Goal: Task Accomplishment & Management: Complete application form

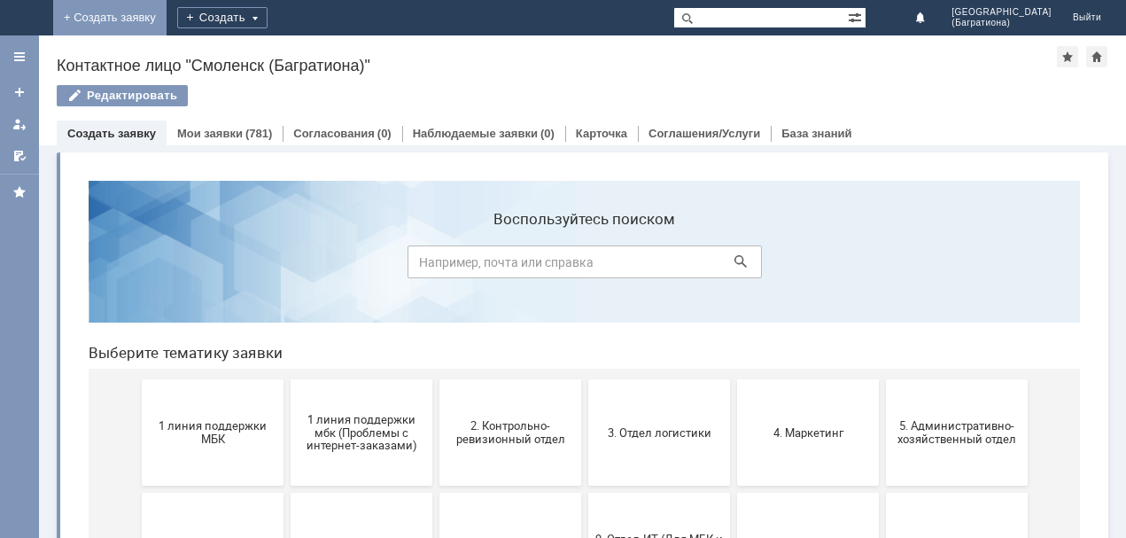
click at [166, 10] on link "+ Создать заявку" at bounding box center [109, 17] width 113 height 35
click at [267, 20] on div "Создать" at bounding box center [222, 17] width 90 height 21
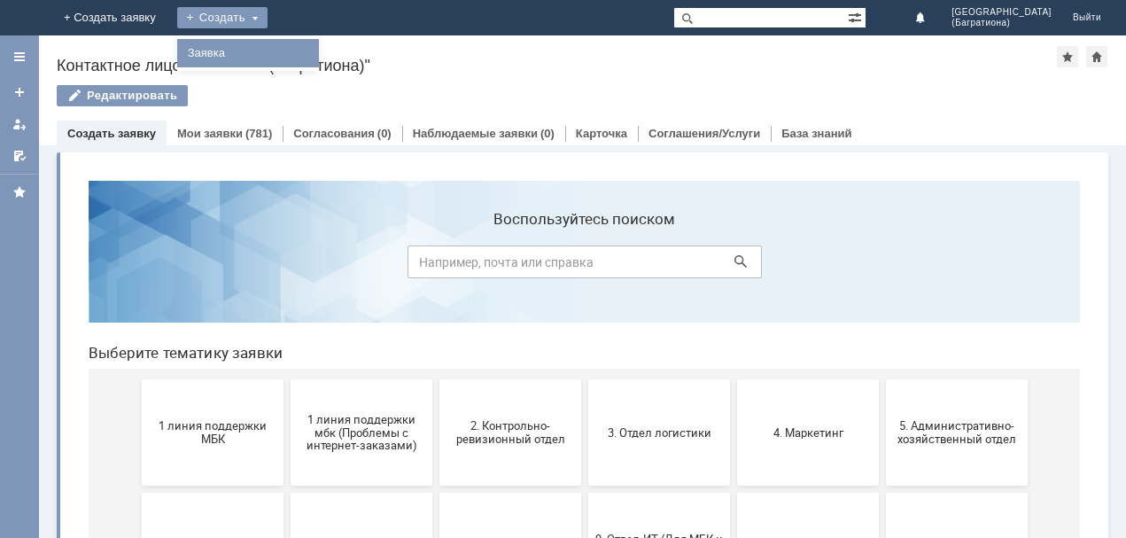
click at [315, 46] on link "Заявка" at bounding box center [248, 53] width 135 height 21
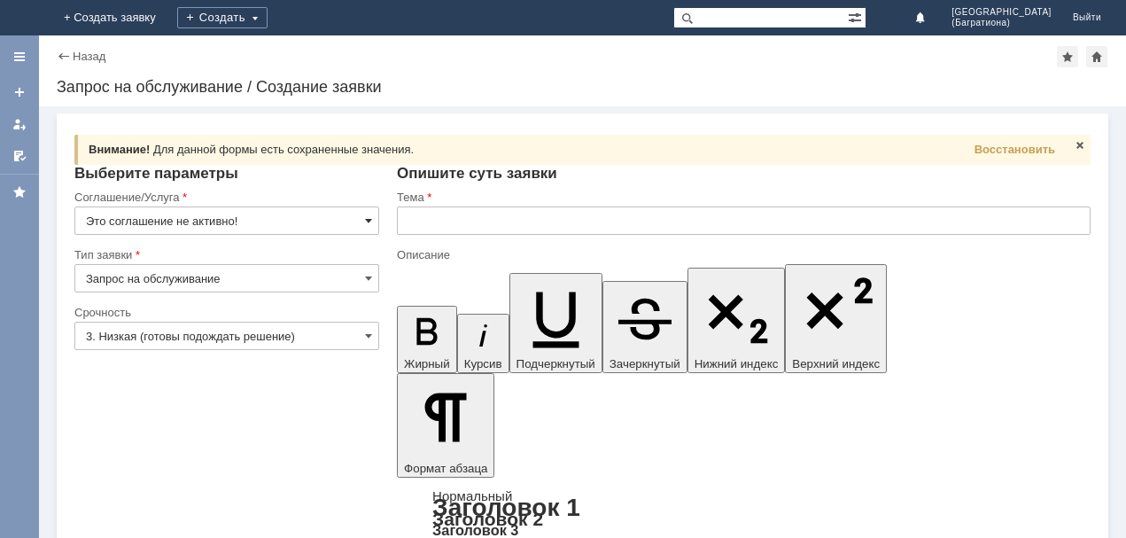
click at [369, 223] on span at bounding box center [368, 220] width 7 height 14
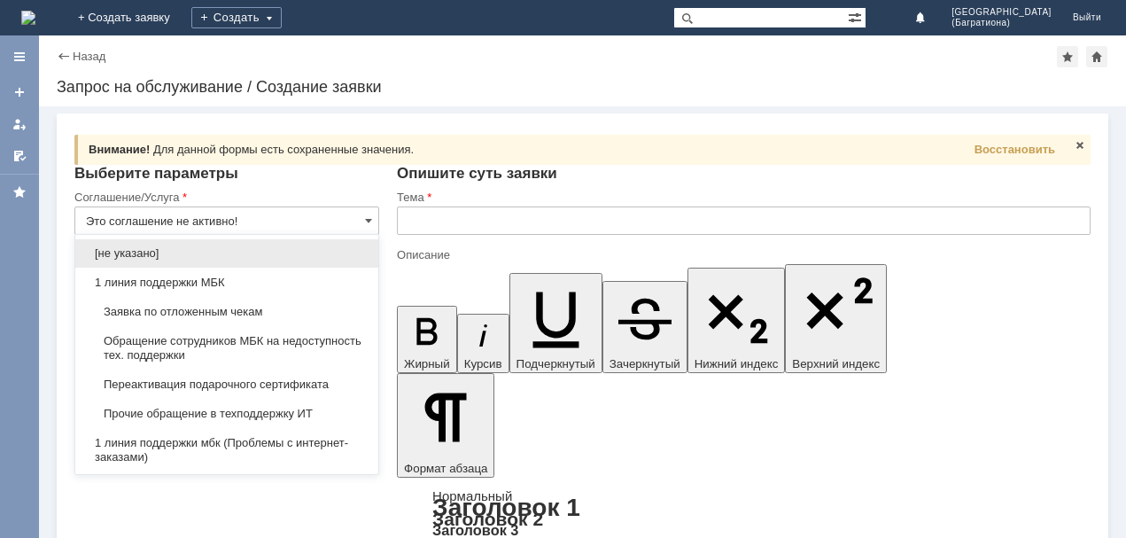
scroll to position [35, 0]
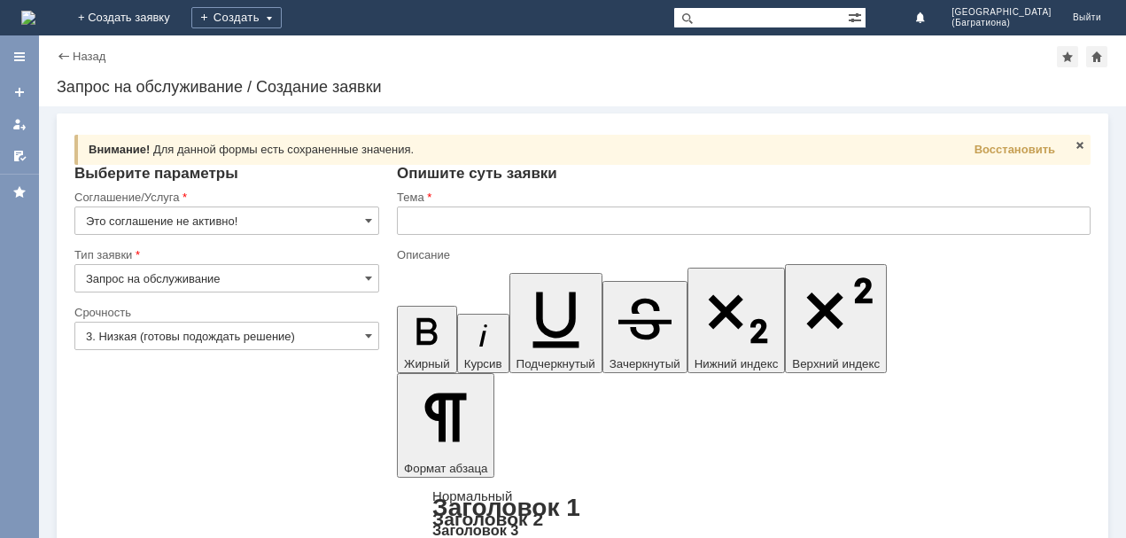
click at [66, 61] on div "Назад" at bounding box center [81, 56] width 49 height 13
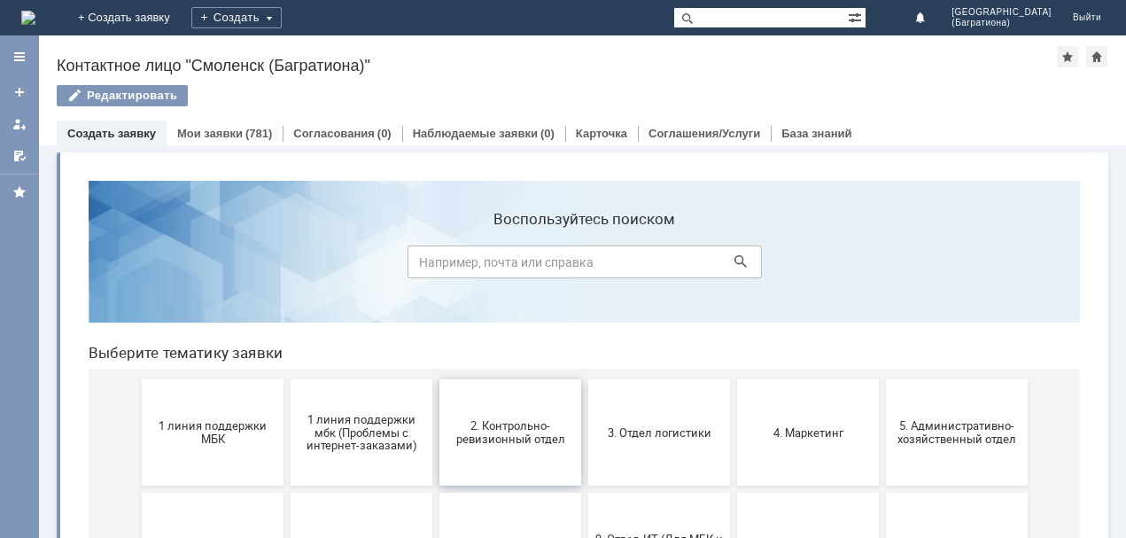
click at [526, 432] on span "2. Контрольно-ревизионный отдел" at bounding box center [510, 432] width 131 height 27
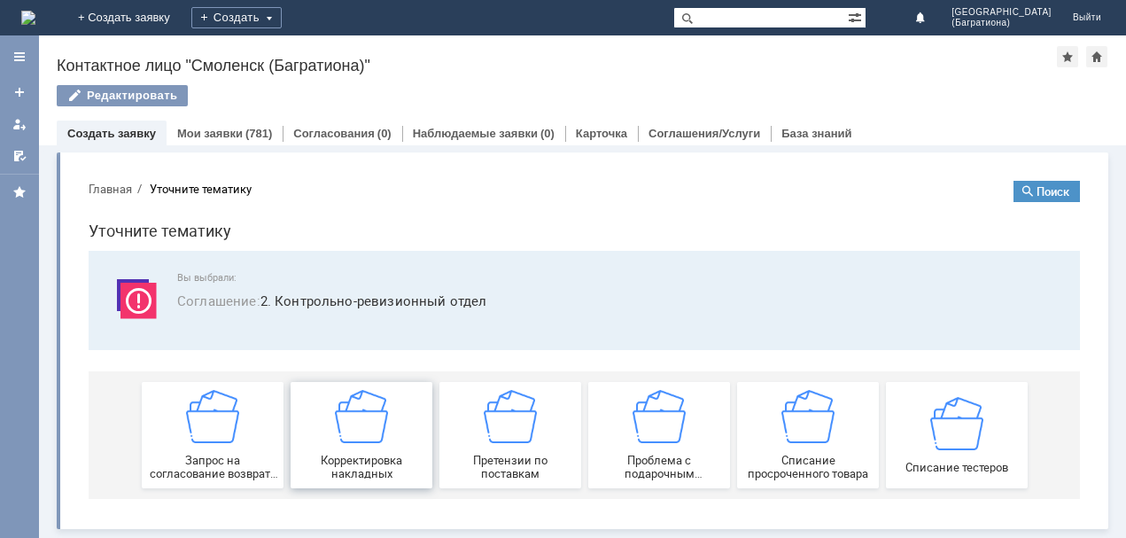
click at [351, 458] on span "Корректировка накладных" at bounding box center [361, 466] width 131 height 27
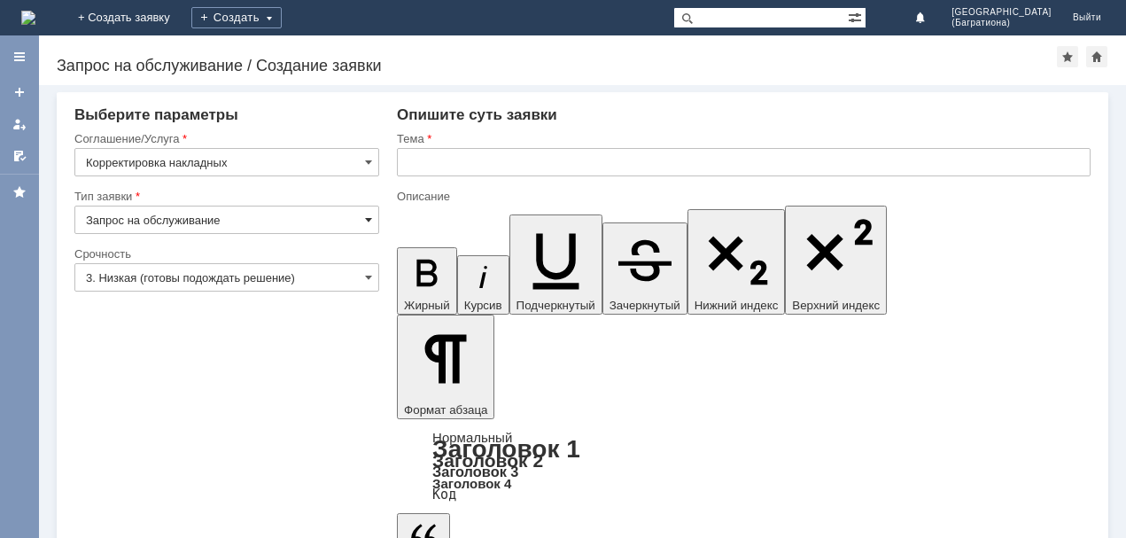
click at [368, 225] on span at bounding box center [368, 220] width 7 height 14
type input "Запрос на обслуживание"
click at [370, 275] on span at bounding box center [368, 277] width 7 height 14
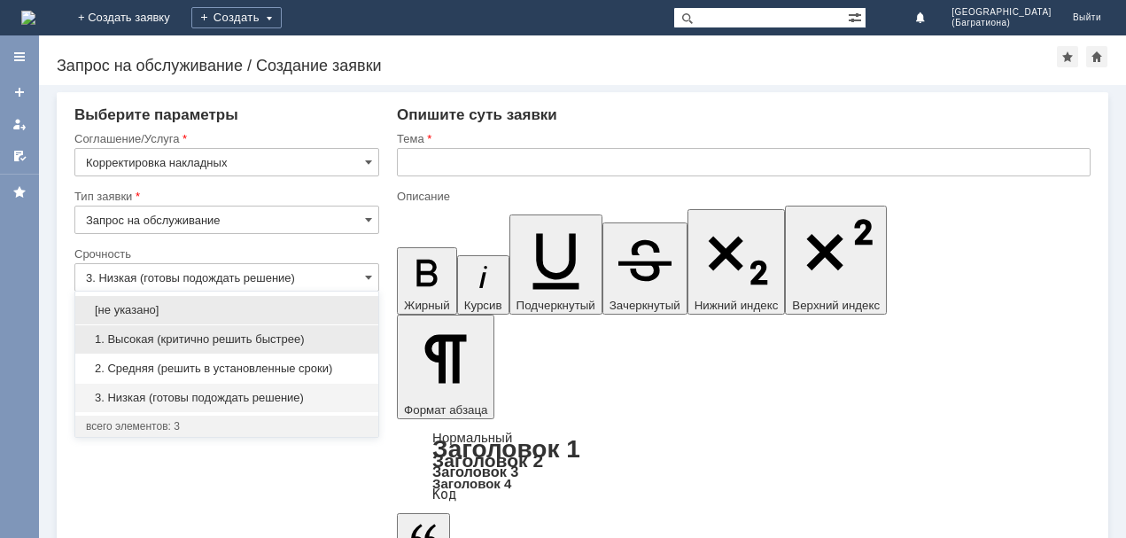
click at [223, 352] on div "1. Высокая (критично решить быстрее)" at bounding box center [226, 339] width 303 height 28
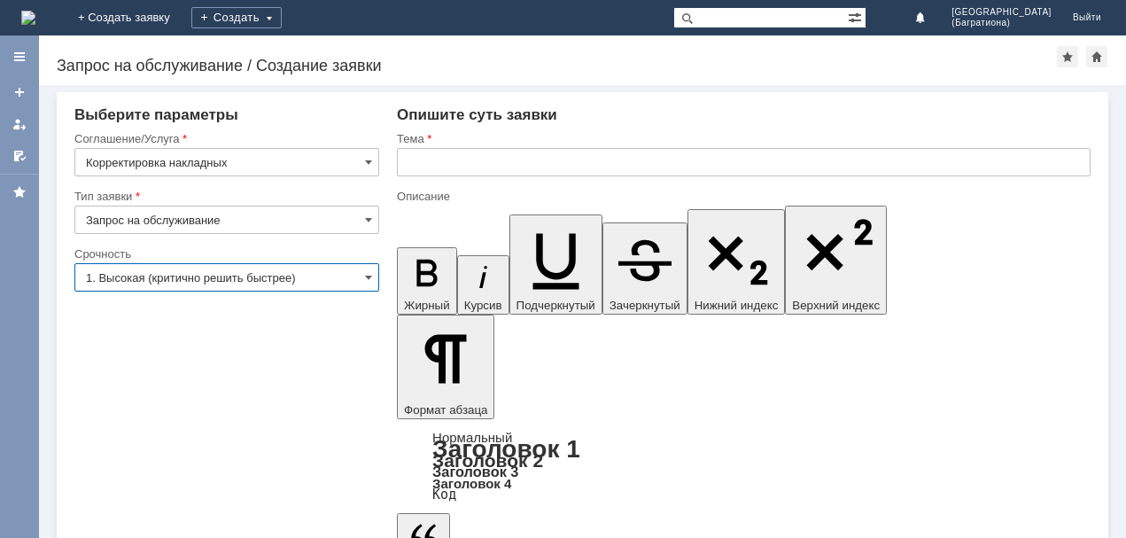
type input "1. Высокая (критично решить быстрее)"
click at [434, 167] on input "text" at bounding box center [743, 162] width 693 height 28
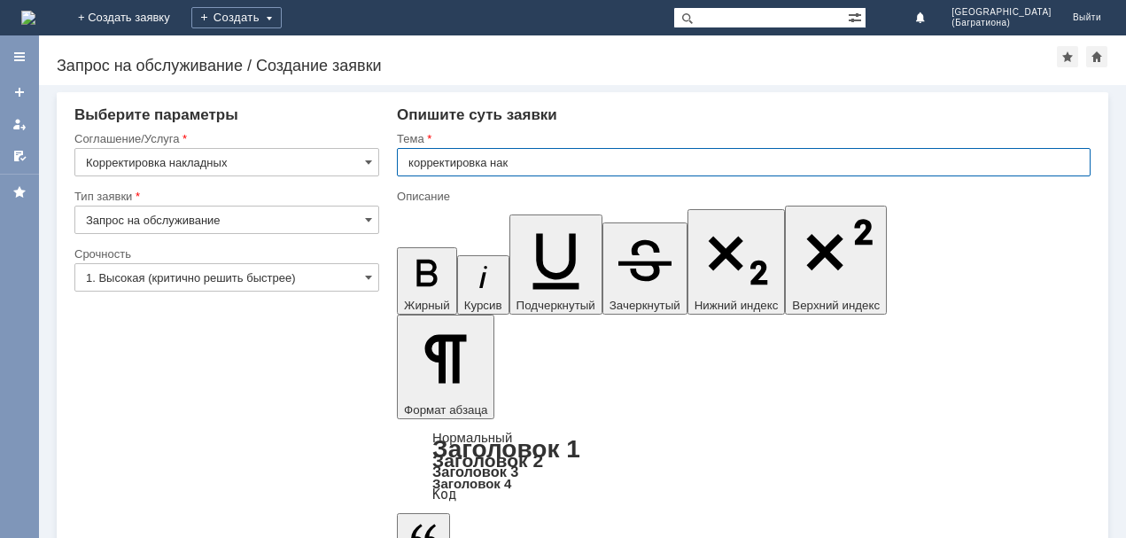
type input "корректировка нак"
